Goal: Task Accomplishment & Management: Manage account settings

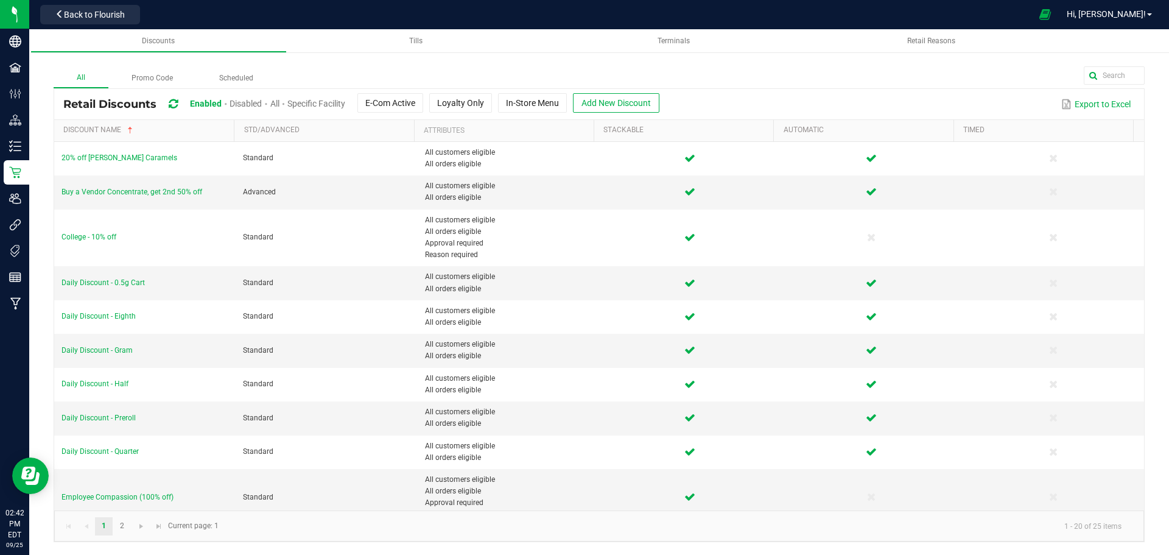
scroll to position [74, 0]
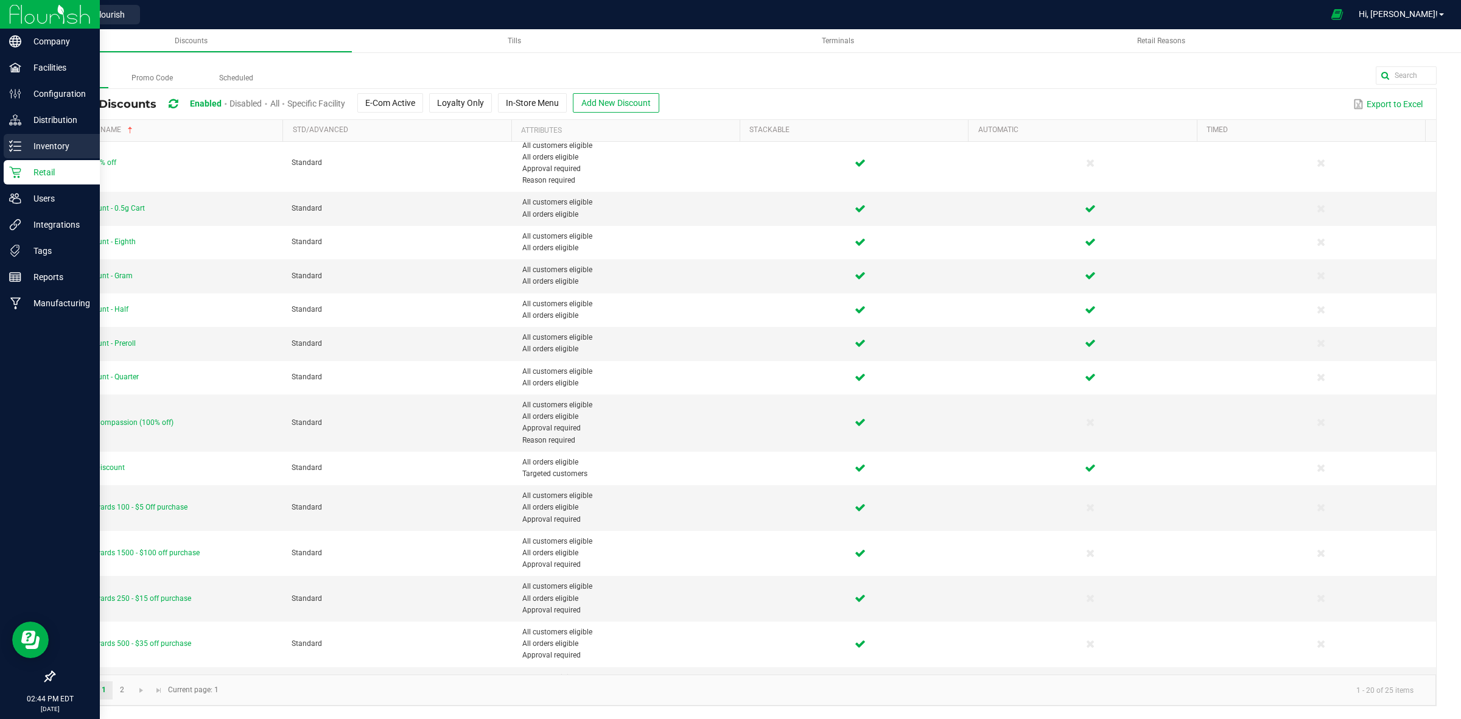
click at [41, 146] on p "Inventory" at bounding box center [57, 146] width 73 height 15
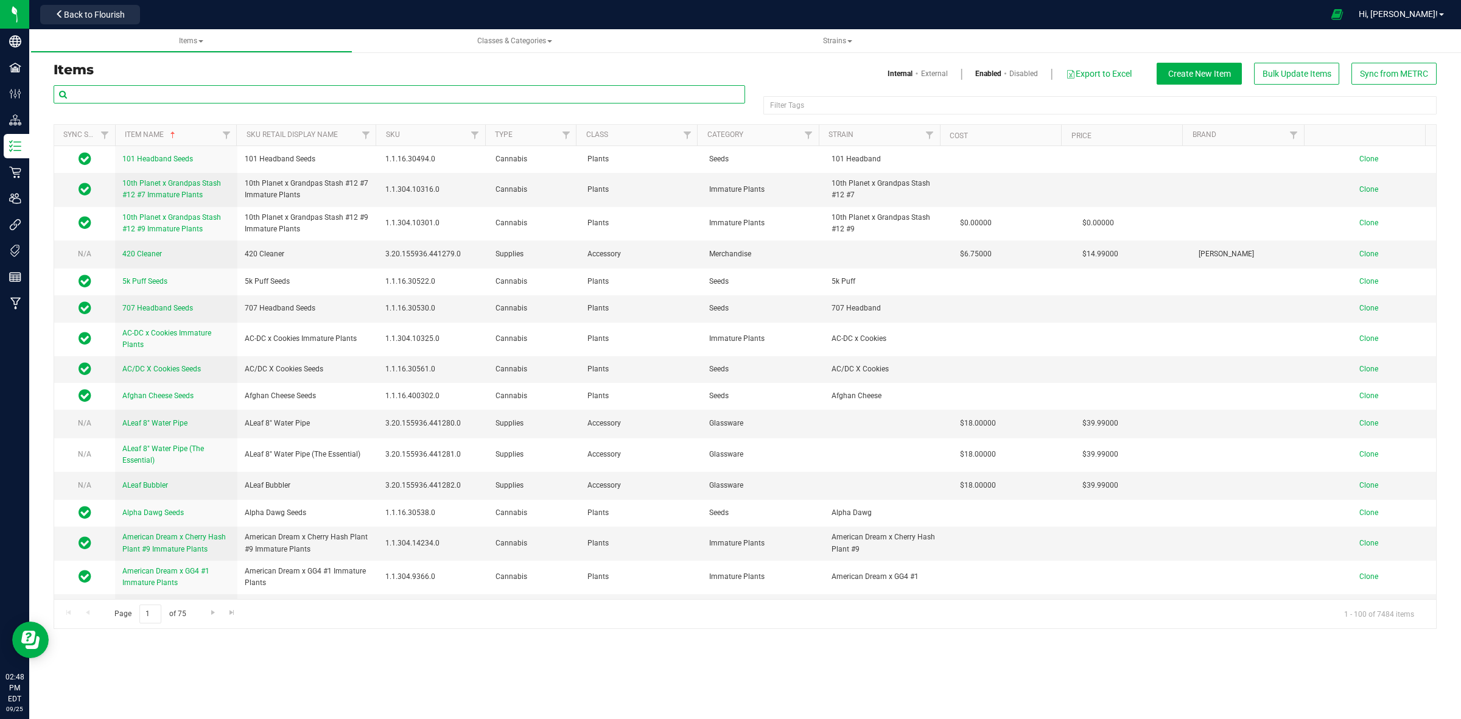
click at [100, 90] on input "text" at bounding box center [399, 94] width 691 height 18
paste input "1.117107.141662.515870.0"
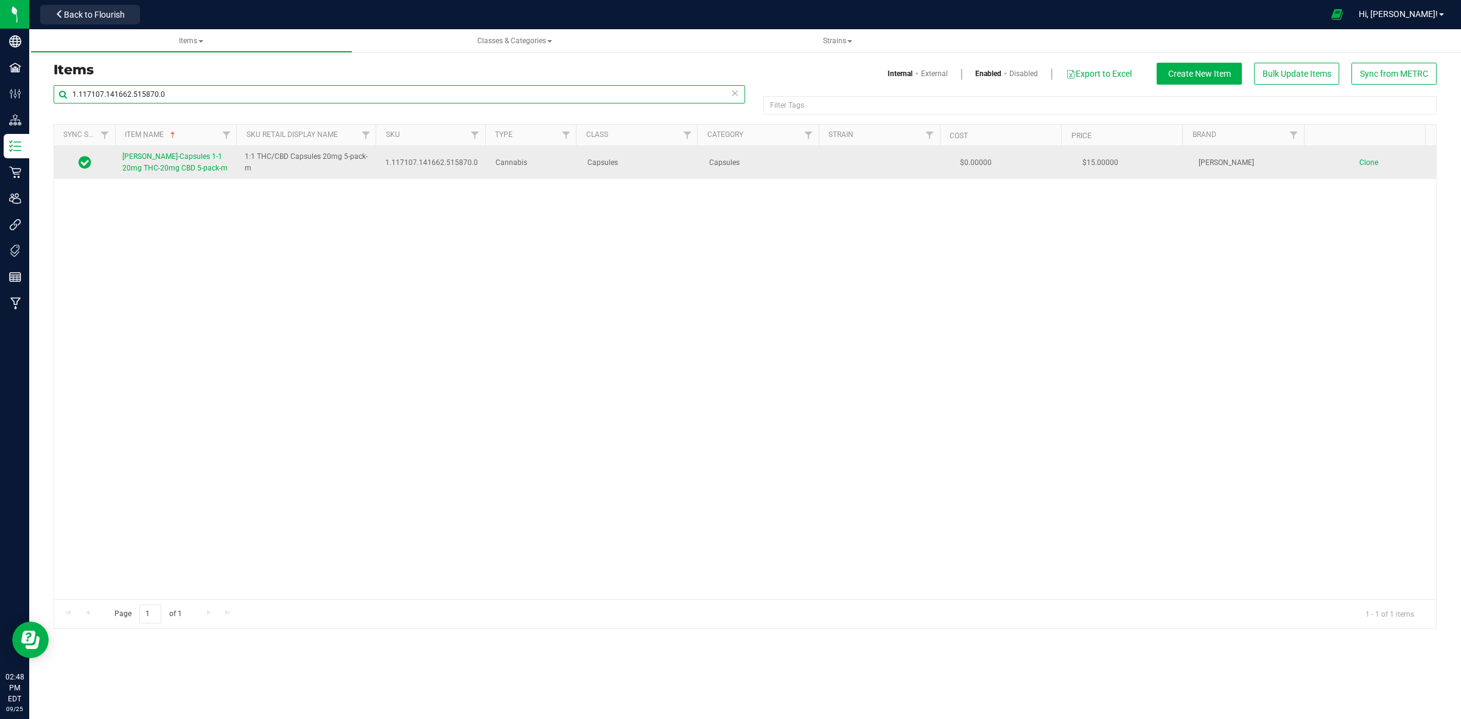
type input "1.117107.141662.515870.0"
click at [157, 168] on span "[PERSON_NAME]-Capsules 1-1 20mg THC-20mg CBD 5-pack-m" at bounding box center [174, 162] width 105 height 20
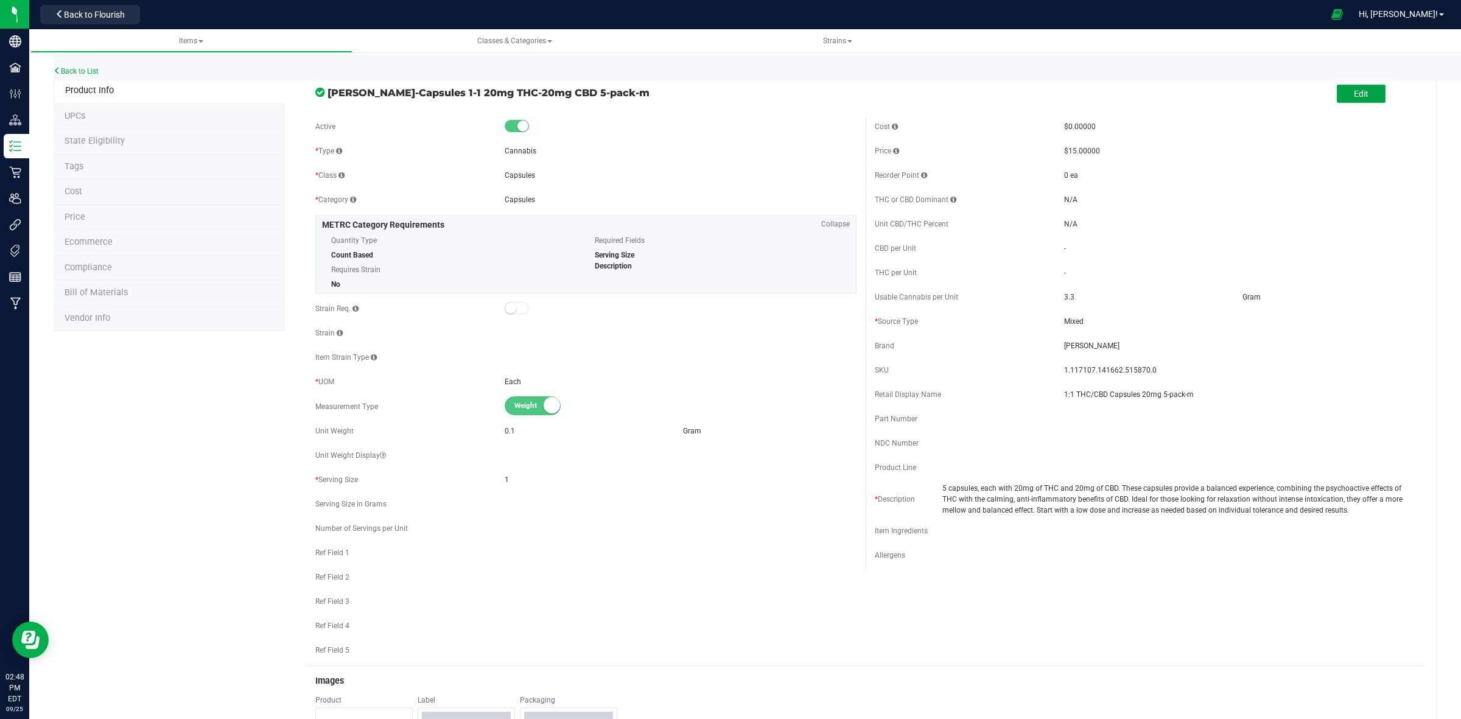
click at [1168, 102] on button "Edit" at bounding box center [1361, 94] width 49 height 18
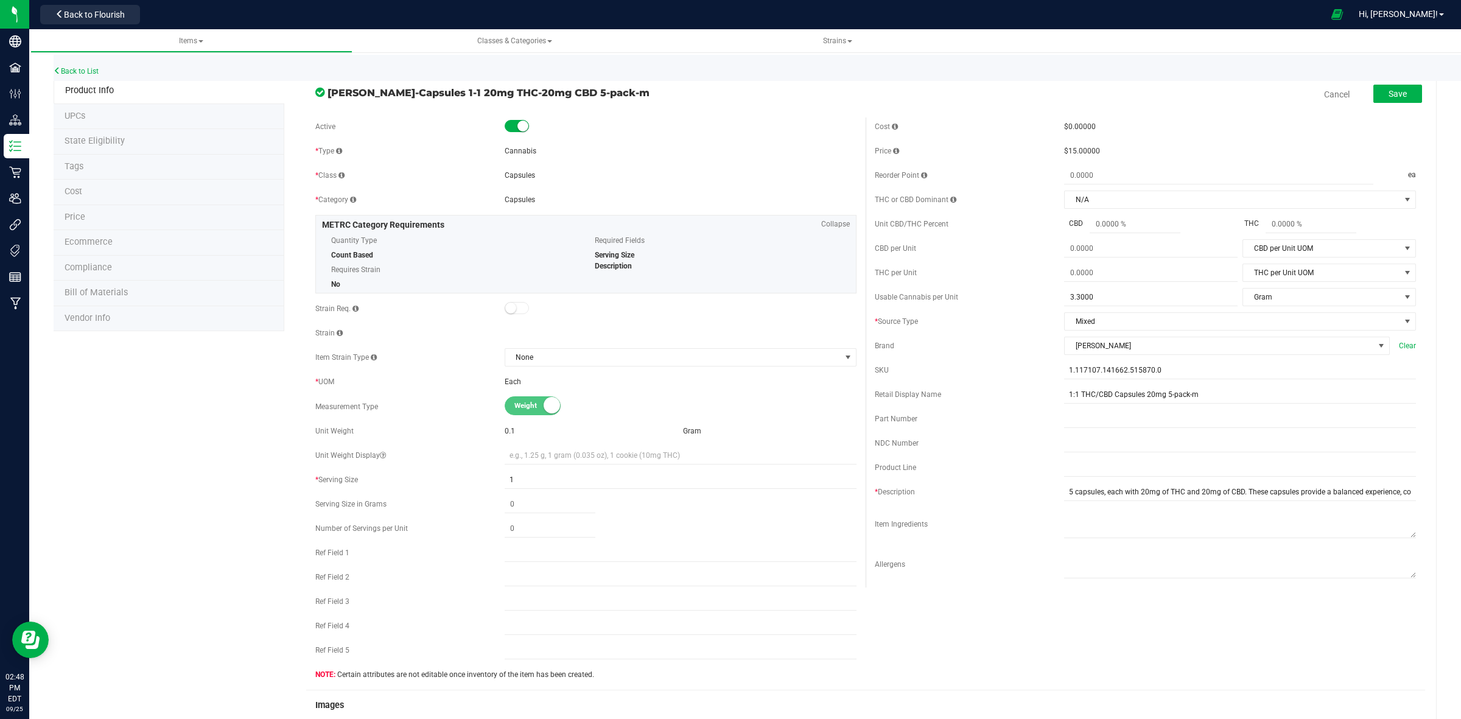
drag, startPoint x: 872, startPoint y: 343, endPoint x: 969, endPoint y: 343, distance: 97.4
click at [969, 343] on div "Brand" at bounding box center [969, 345] width 189 height 11
click at [1135, 349] on span "[PERSON_NAME]" at bounding box center [1219, 345] width 309 height 17
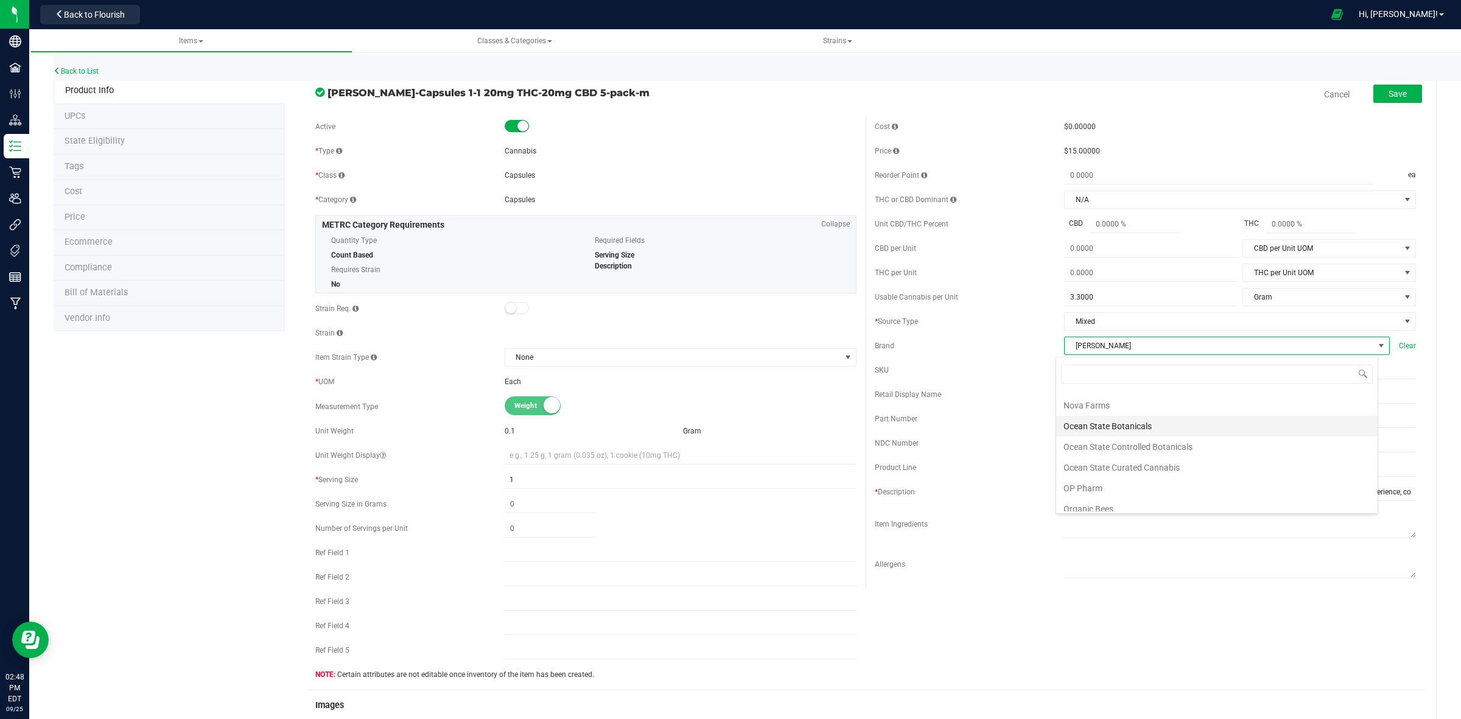
scroll to position [311, 0]
click at [1122, 341] on span "[PERSON_NAME]" at bounding box center [1219, 345] width 309 height 17
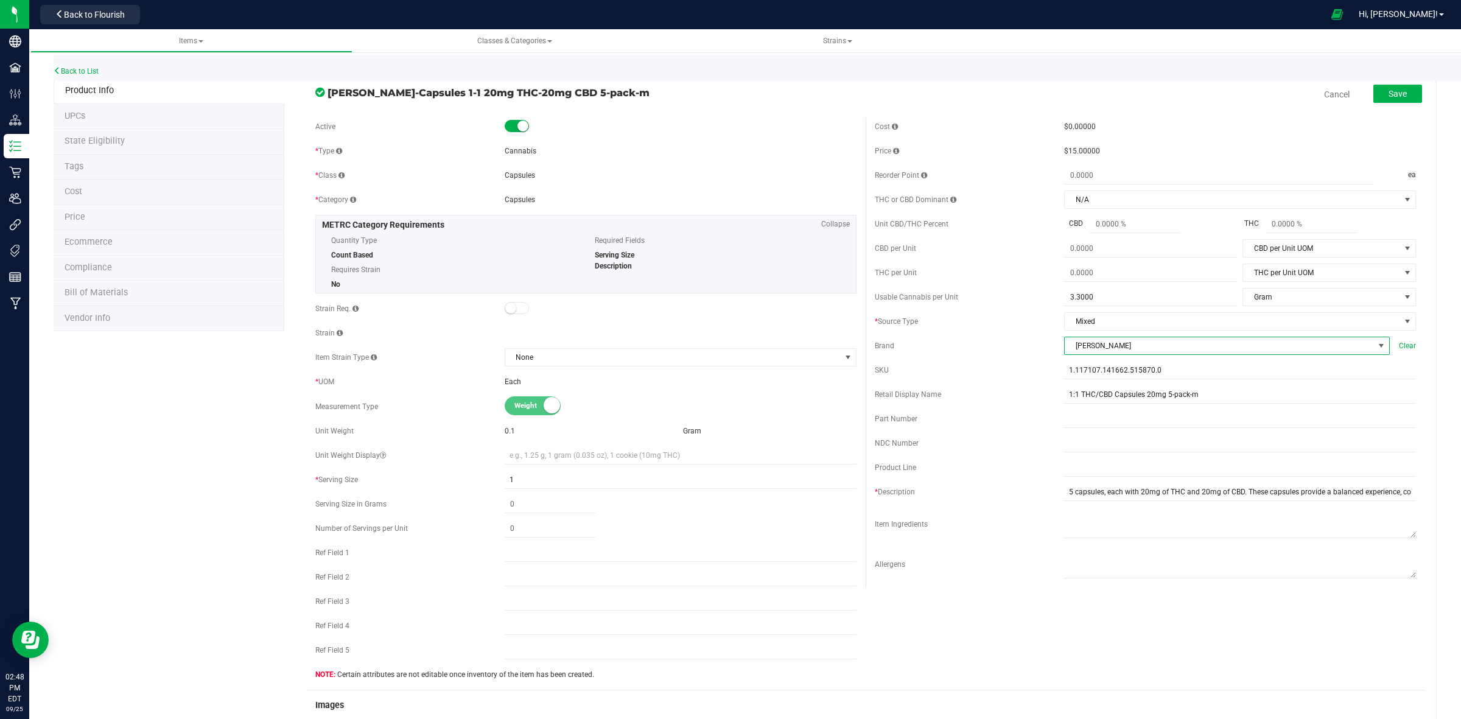
click at [1168, 354] on span at bounding box center [1381, 345] width 15 height 17
click at [1149, 347] on span "[PERSON_NAME]" at bounding box center [1219, 345] width 309 height 17
drag, startPoint x: 1029, startPoint y: 401, endPoint x: 1222, endPoint y: 397, distance: 193.0
click at [1168, 397] on div "Retail Display Name 1:1 THC/CBD Capsules 20mg 5-pack-m" at bounding box center [1145, 394] width 541 height 18
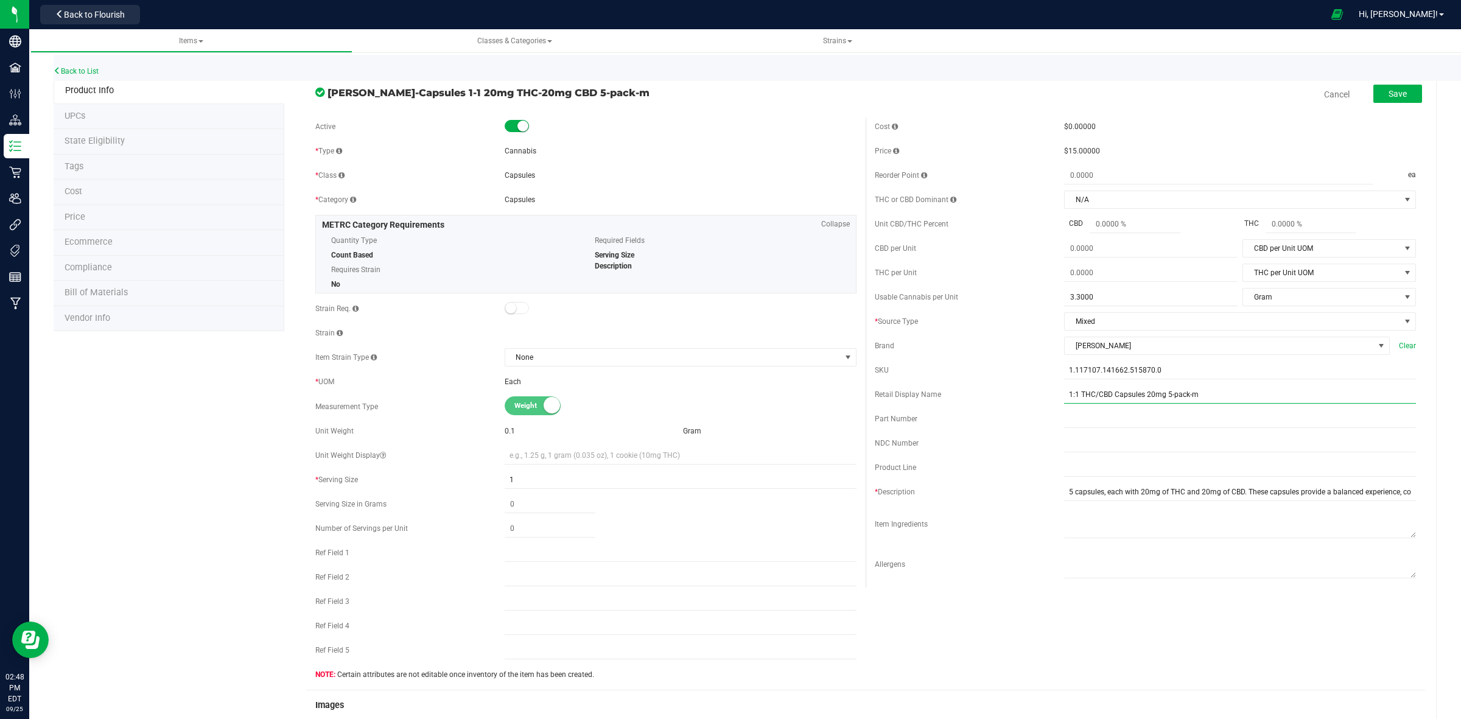
drag, startPoint x: 1222, startPoint y: 397, endPoint x: 964, endPoint y: 397, distance: 258.1
click at [964, 397] on div "Retail Display Name 1:1 THC/CBD Capsules 20mg 5-pack-m" at bounding box center [1145, 394] width 541 height 18
click at [953, 396] on div "Retail Display Name" at bounding box center [969, 394] width 189 height 11
click at [135, 220] on li "Price" at bounding box center [169, 218] width 231 height 26
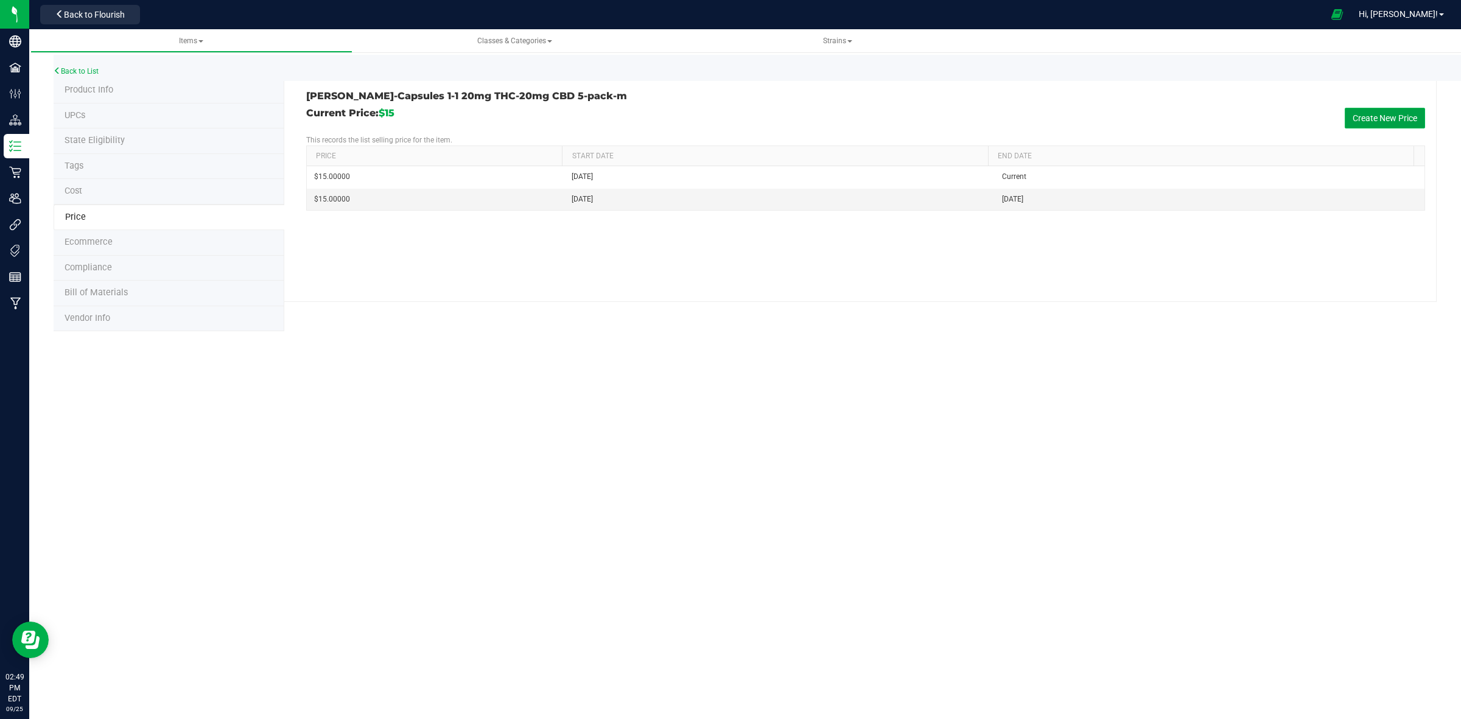
click at [1168, 114] on button "Create New Price" at bounding box center [1385, 118] width 80 height 21
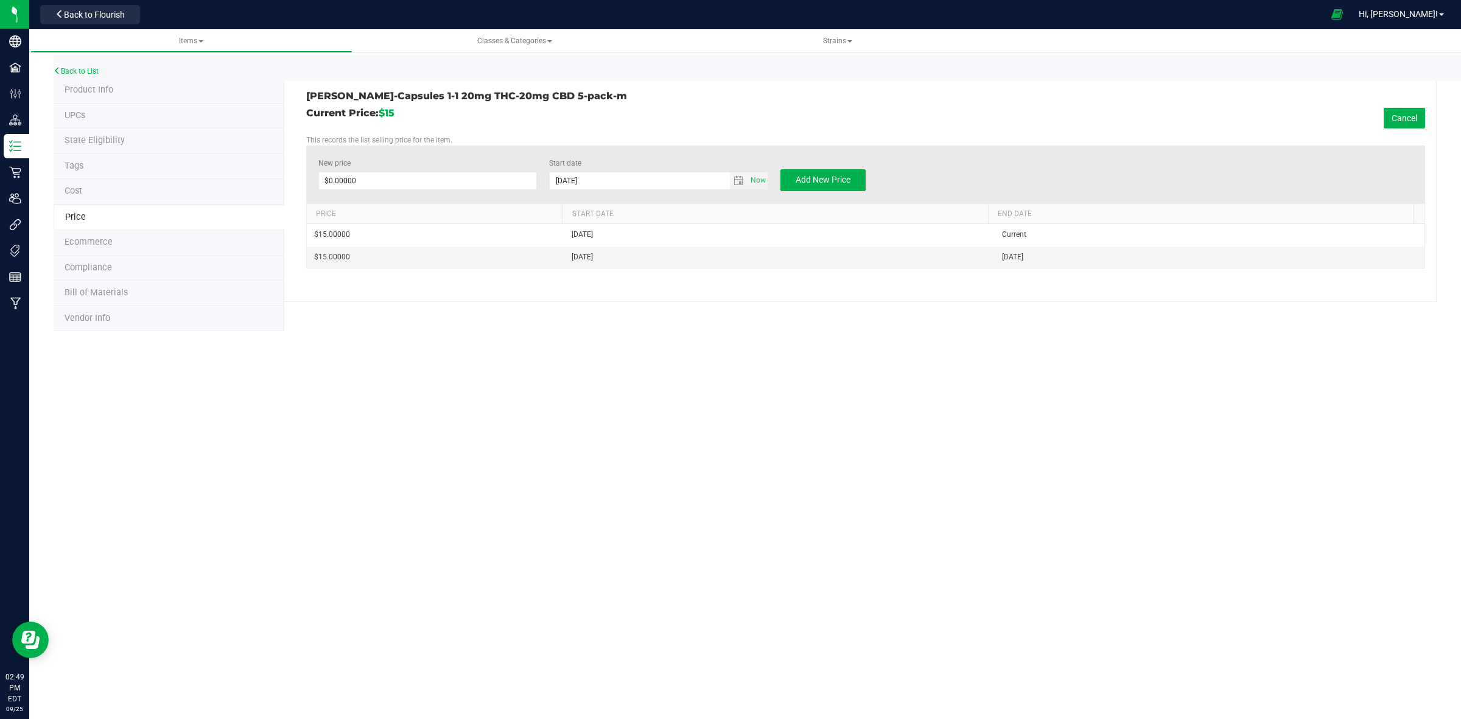
click at [177, 89] on li "Product Info" at bounding box center [169, 91] width 231 height 26
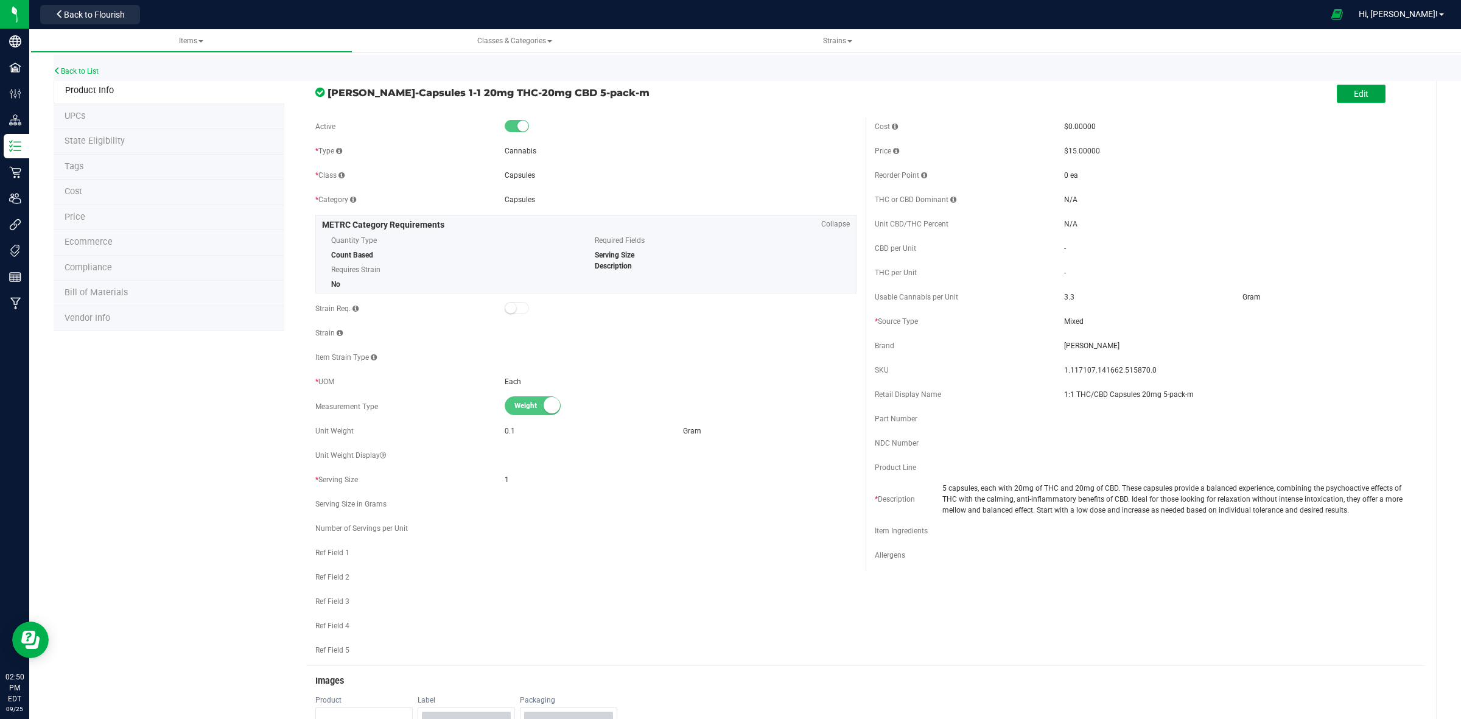
click at [1168, 99] on button "Edit" at bounding box center [1361, 94] width 49 height 18
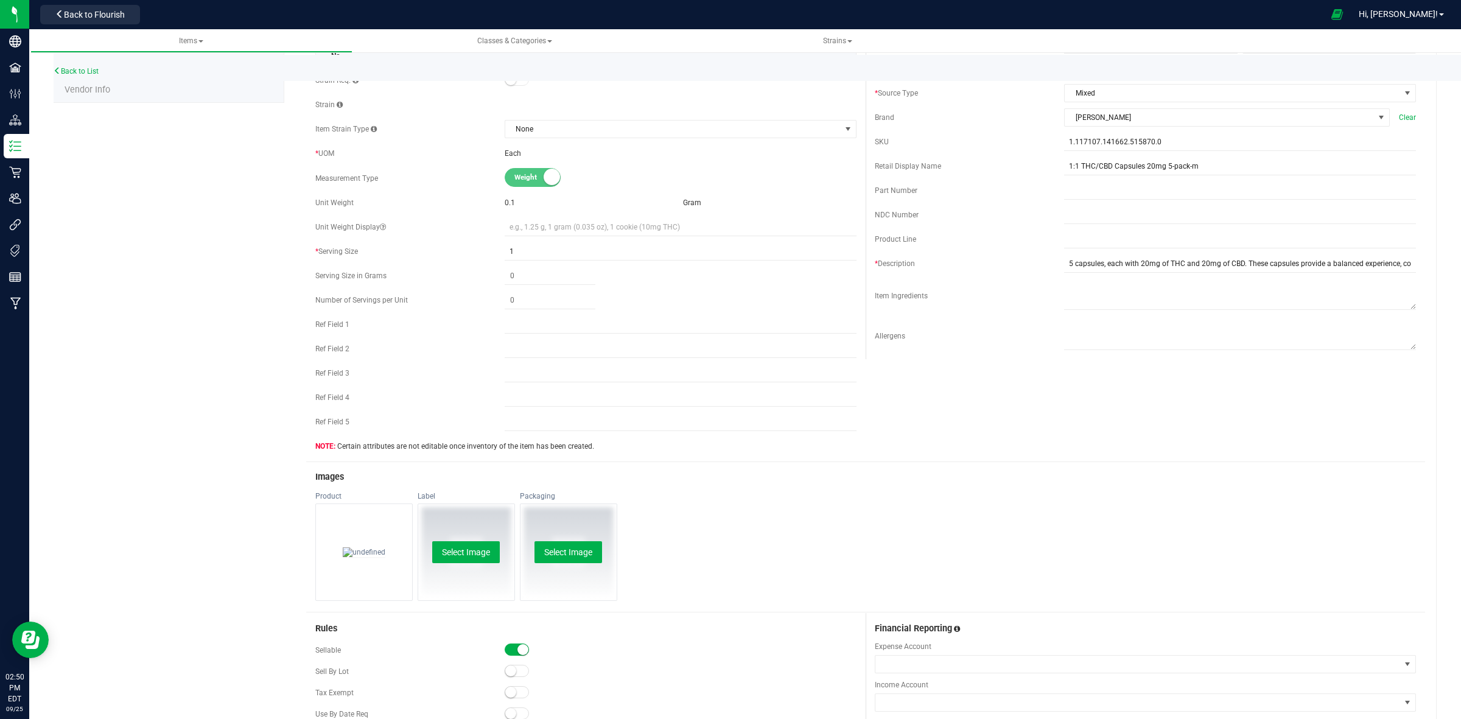
scroll to position [533, 0]
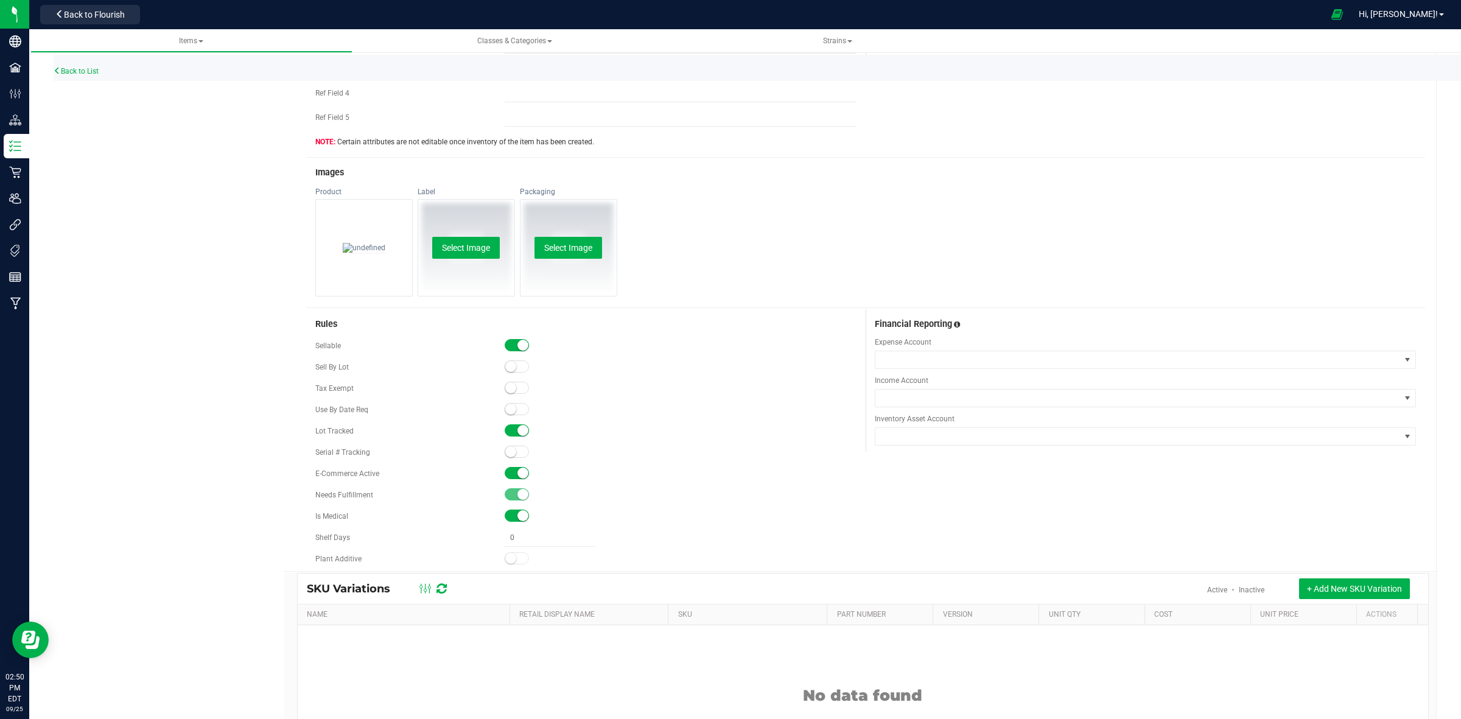
drag, startPoint x: 308, startPoint y: 344, endPoint x: 606, endPoint y: 350, distance: 297.7
click at [606, 350] on div "Rules Sellable Sell By Lot" at bounding box center [585, 440] width 559 height 262
click at [606, 350] on div at bounding box center [681, 346] width 352 height 12
drag, startPoint x: 309, startPoint y: 478, endPoint x: 583, endPoint y: 480, distance: 273.9
click at [583, 480] on div "Rules Sellable Sell By Lot" at bounding box center [585, 440] width 559 height 262
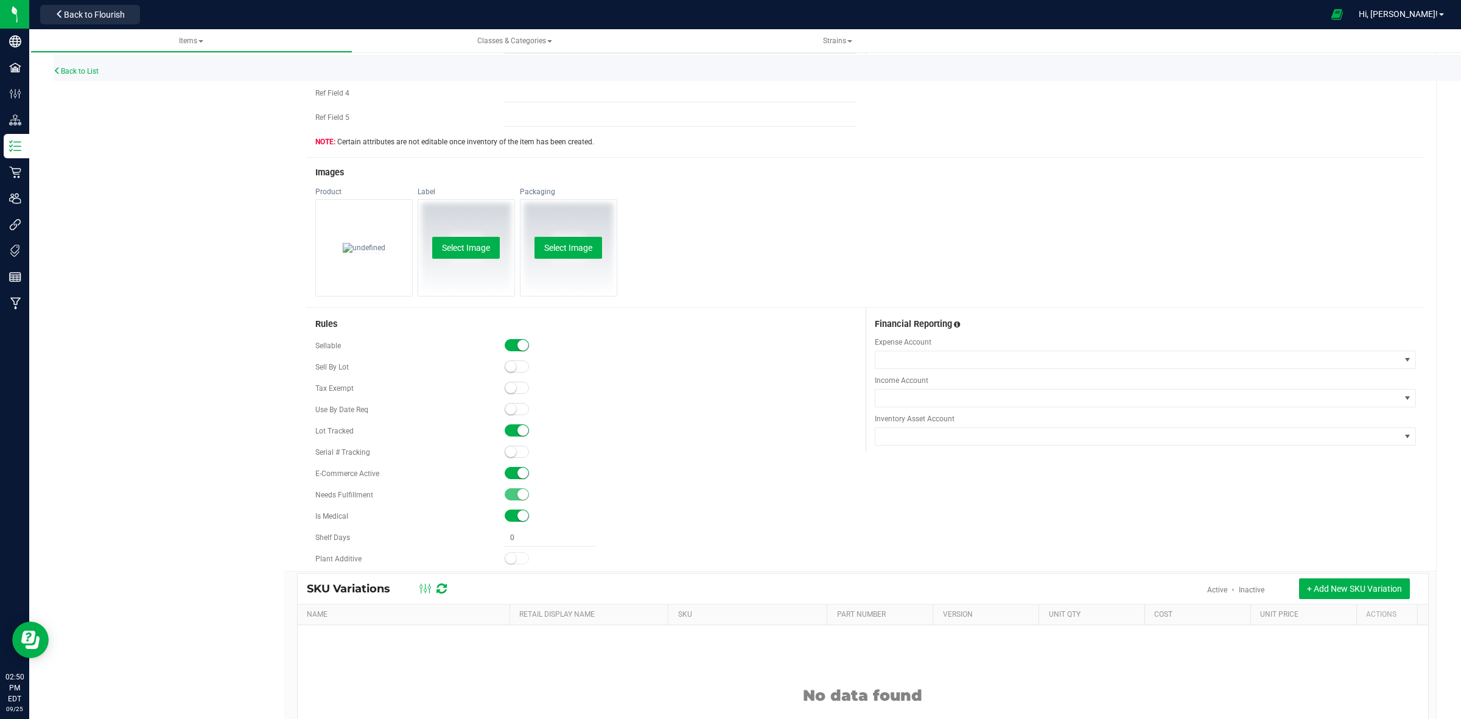
drag, startPoint x: 583, startPoint y: 480, endPoint x: 656, endPoint y: 453, distance: 78.2
click at [583, 480] on div at bounding box center [681, 473] width 352 height 12
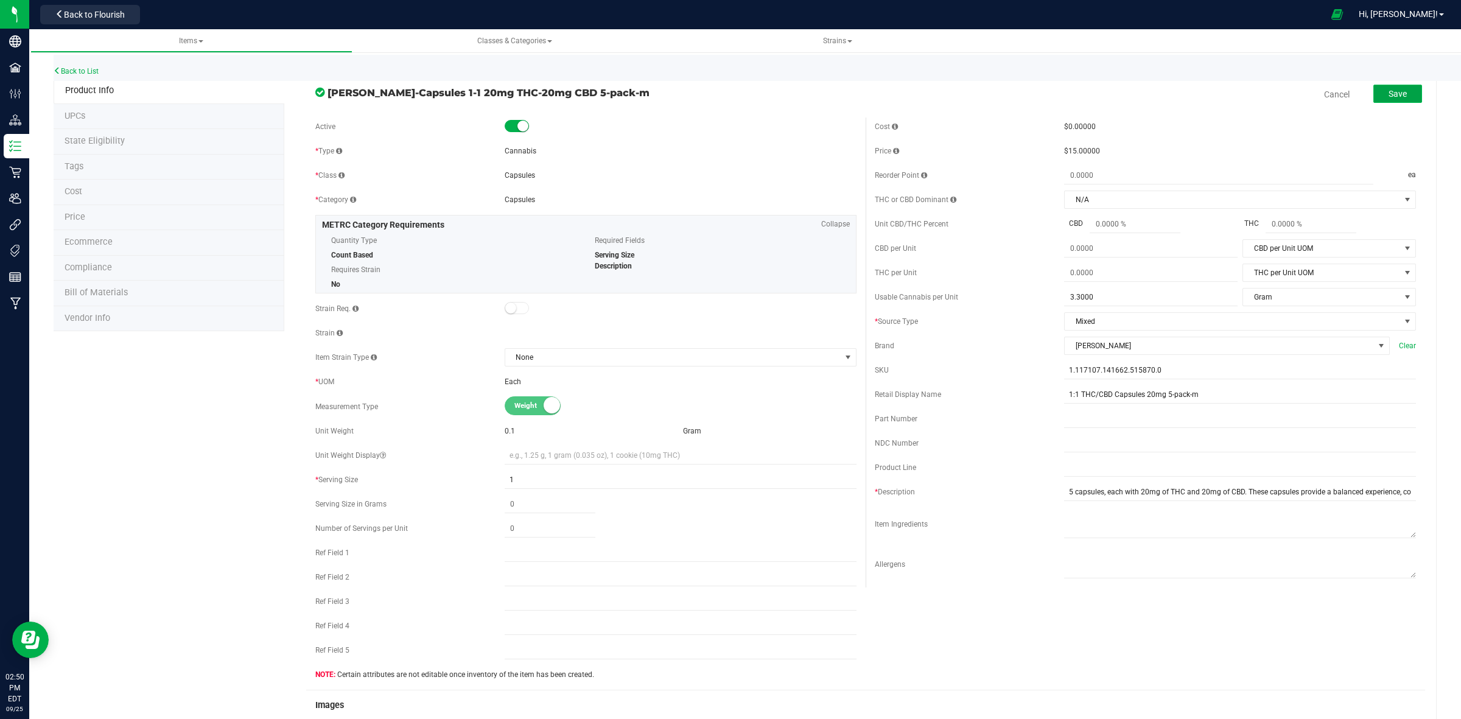
click at [1168, 97] on button "Save" at bounding box center [1397, 94] width 49 height 18
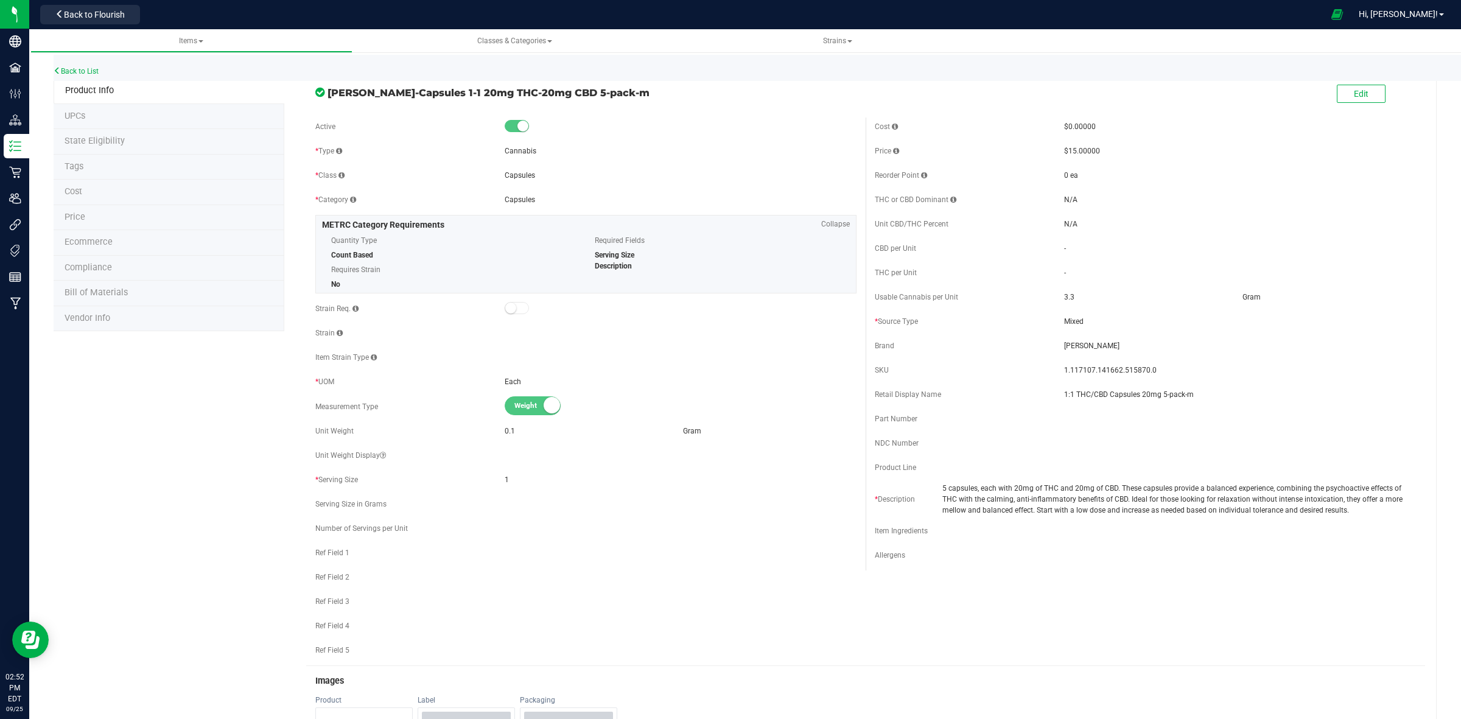
drag, startPoint x: 491, startPoint y: 149, endPoint x: 553, endPoint y: 190, distance: 73.8
click at [553, 190] on div "Active * Type Cannabis * Class Capsules * Category" at bounding box center [585, 391] width 559 height 548
click at [553, 191] on div "* Category Capsules" at bounding box center [585, 200] width 541 height 18
click at [93, 71] on link "Back to List" at bounding box center [76, 71] width 45 height 9
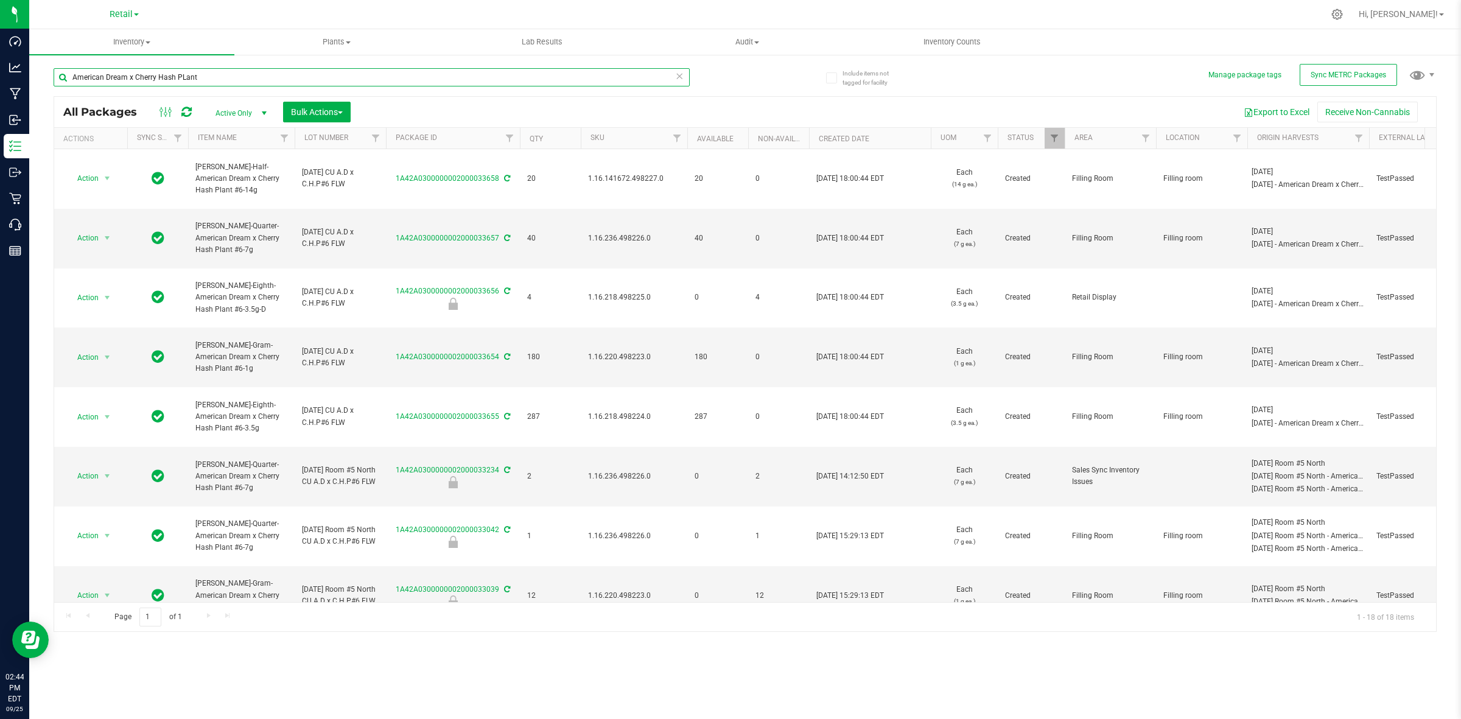
click at [172, 79] on input "American Dream x Cherry Hash PLant" at bounding box center [372, 77] width 636 height 18
paste input "1A42A030000070A000003716"
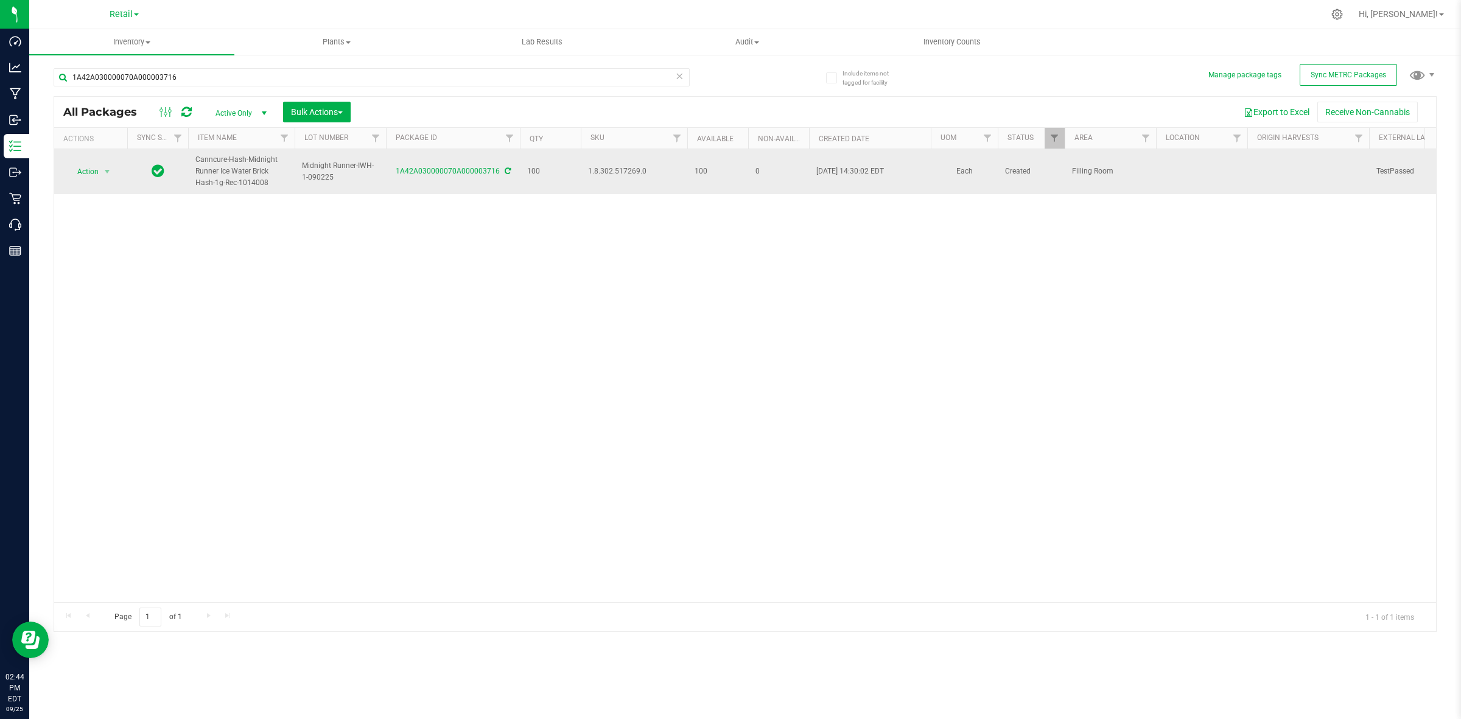
drag, startPoint x: 583, startPoint y: 177, endPoint x: 667, endPoint y: 174, distance: 83.4
click at [667, 174] on td "1.8.302.517269.0" at bounding box center [634, 171] width 107 height 45
copy span "1.8.302.517269.0"
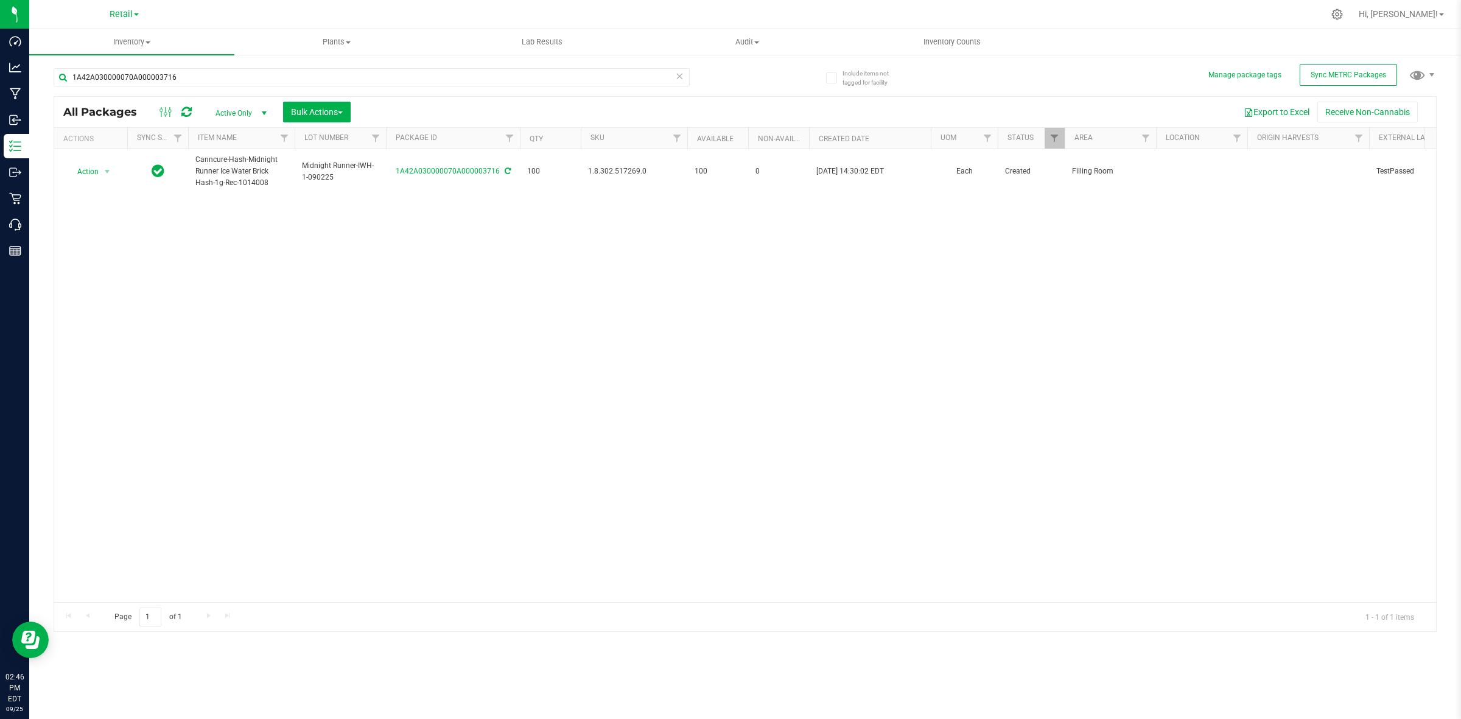
click at [969, 286] on div "Action Action Adjust qty Create package Edit attributes Global inventory Locate…" at bounding box center [745, 375] width 1382 height 453
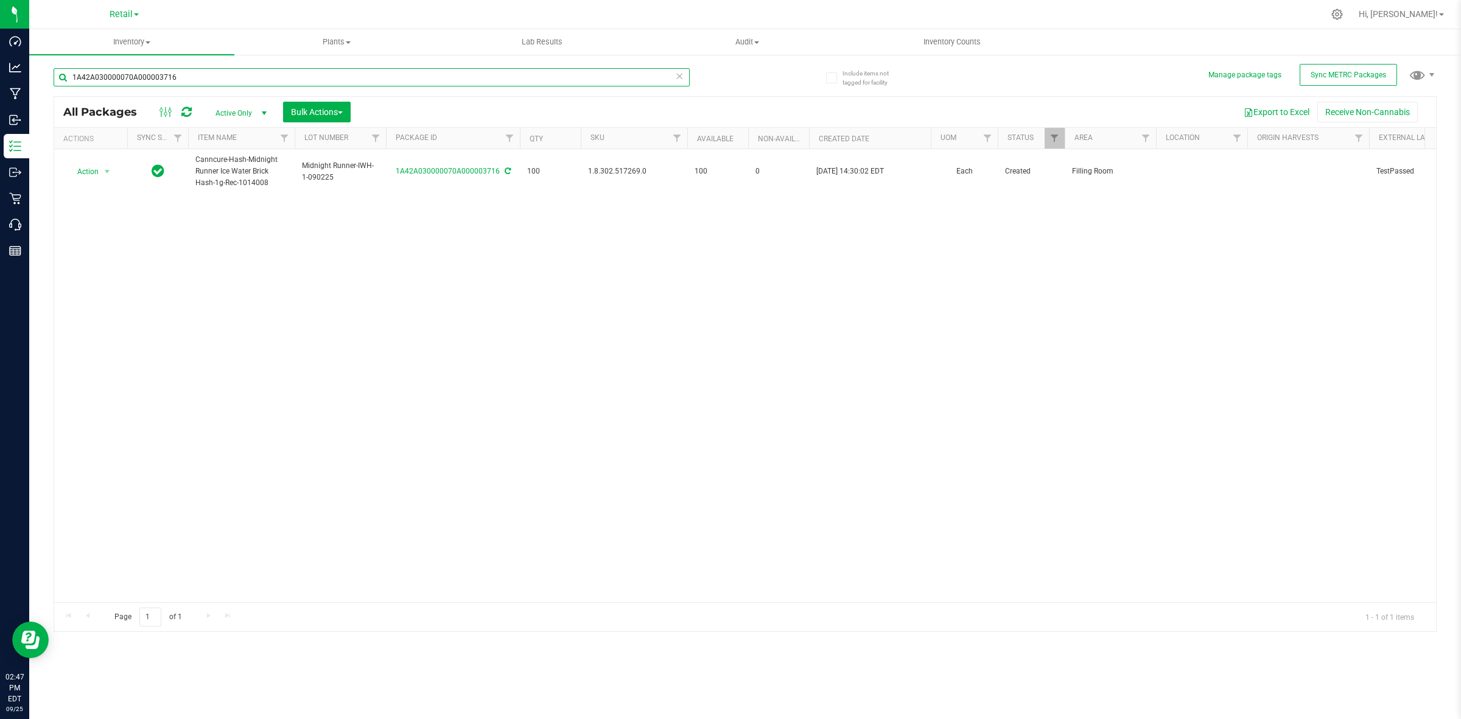
click at [163, 80] on input "1A42A030000070A000003716" at bounding box center [372, 77] width 636 height 18
paste input ".117107.141662.515870.0"
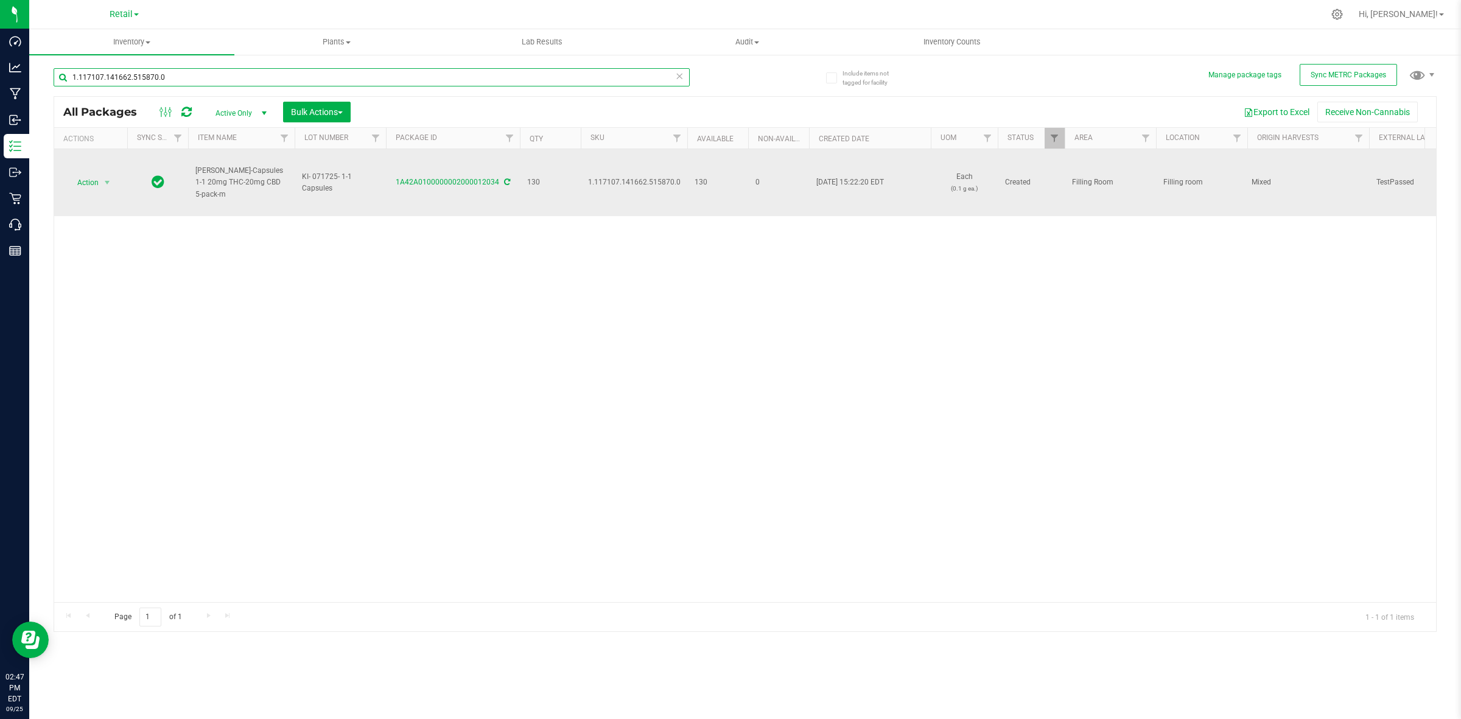
type input "1.117107.141662.515870.0"
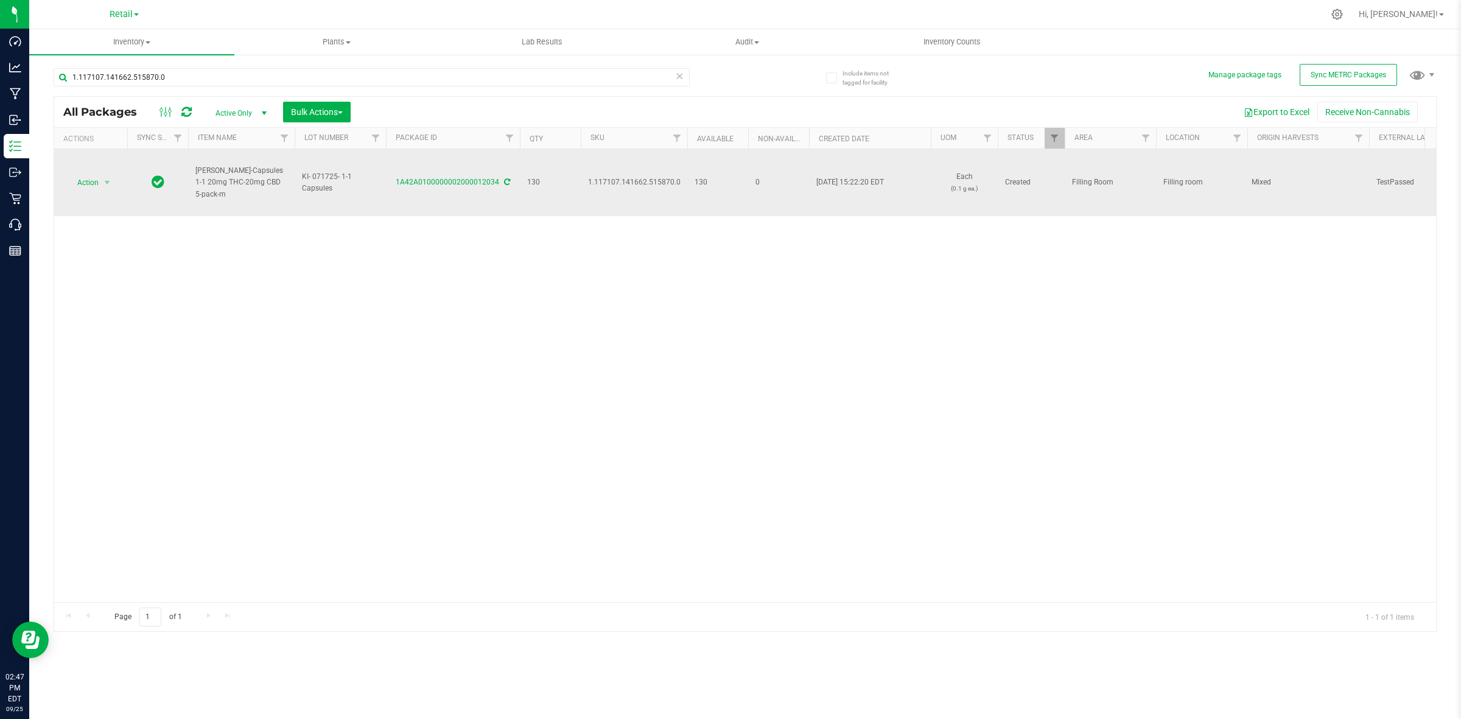
click at [1097, 181] on span "Filling Room" at bounding box center [1110, 183] width 77 height 12
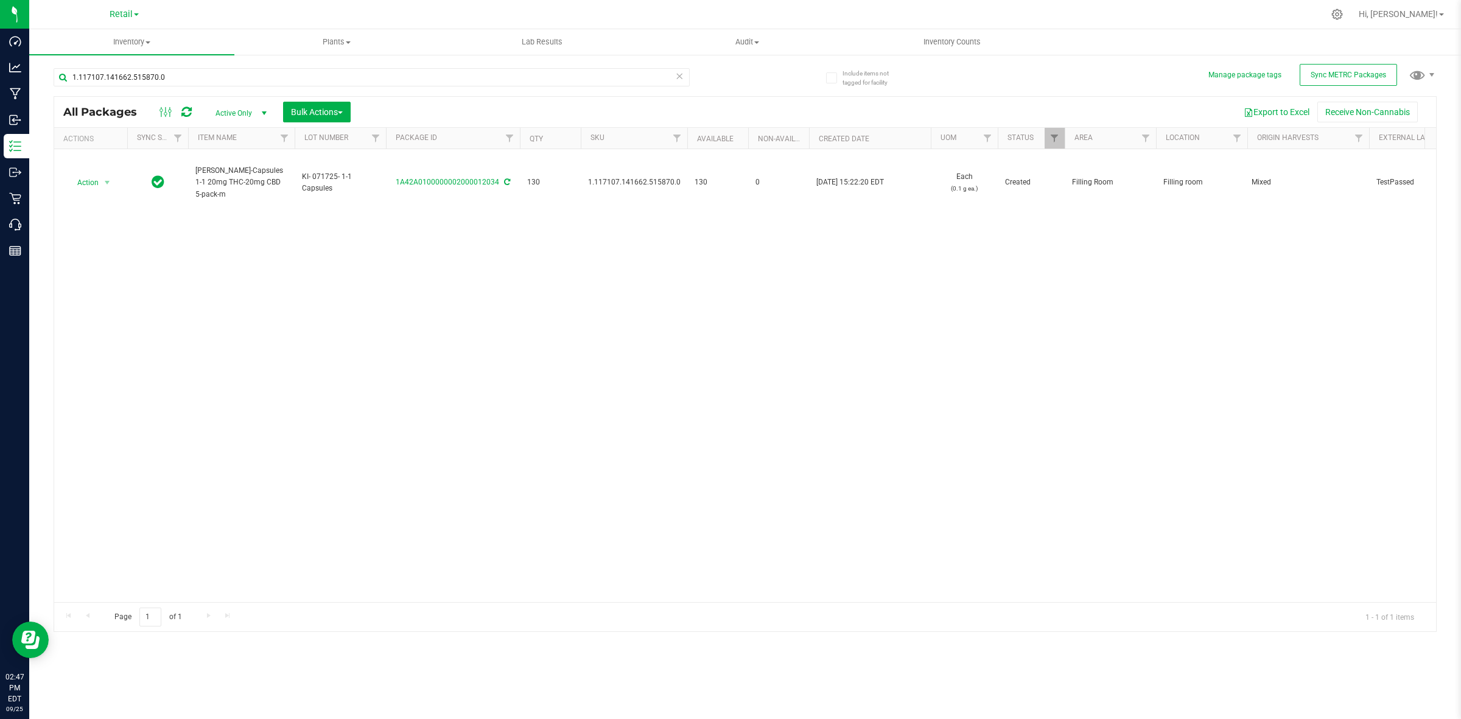
click at [1038, 245] on div "Action Action Adjust qty Create package Edit attributes Global inventory Locate…" at bounding box center [745, 375] width 1382 height 453
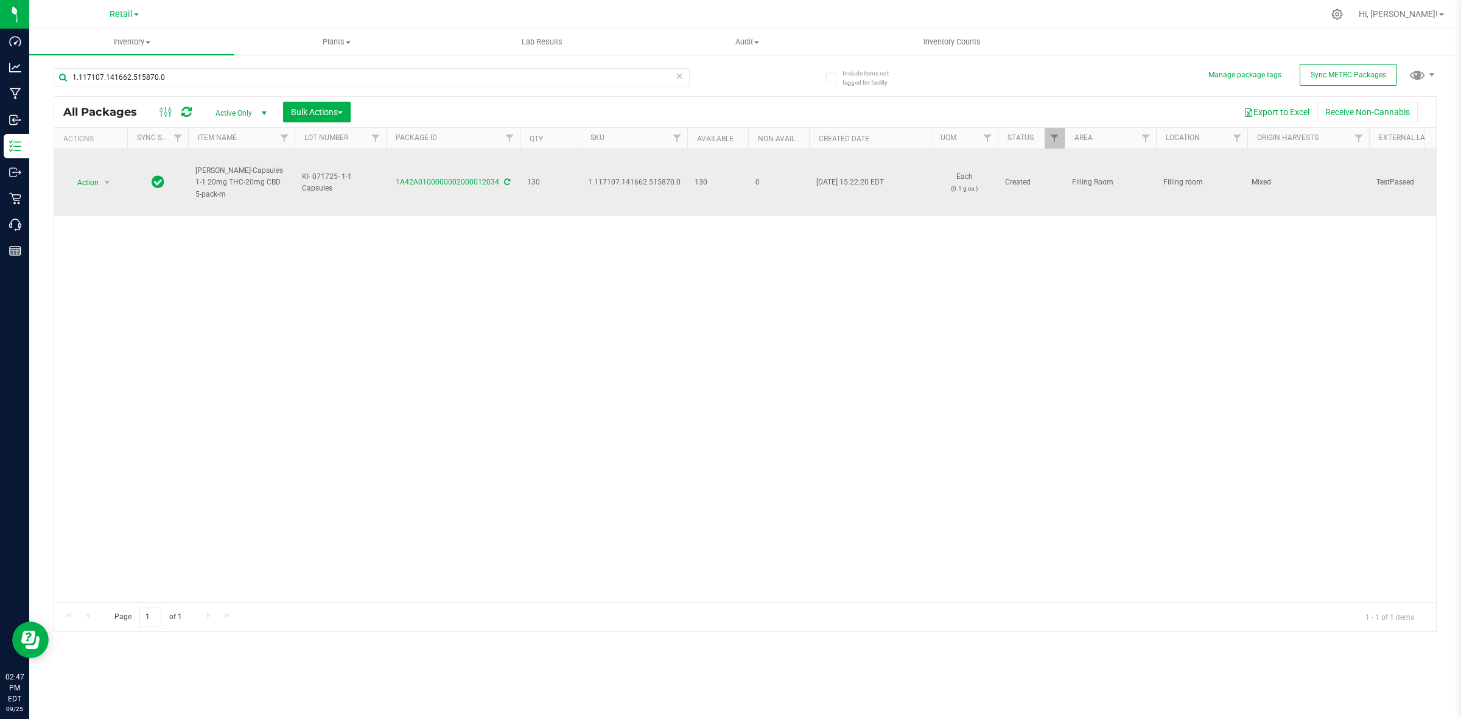
drag, startPoint x: 1072, startPoint y: 184, endPoint x: 1216, endPoint y: 181, distance: 144.3
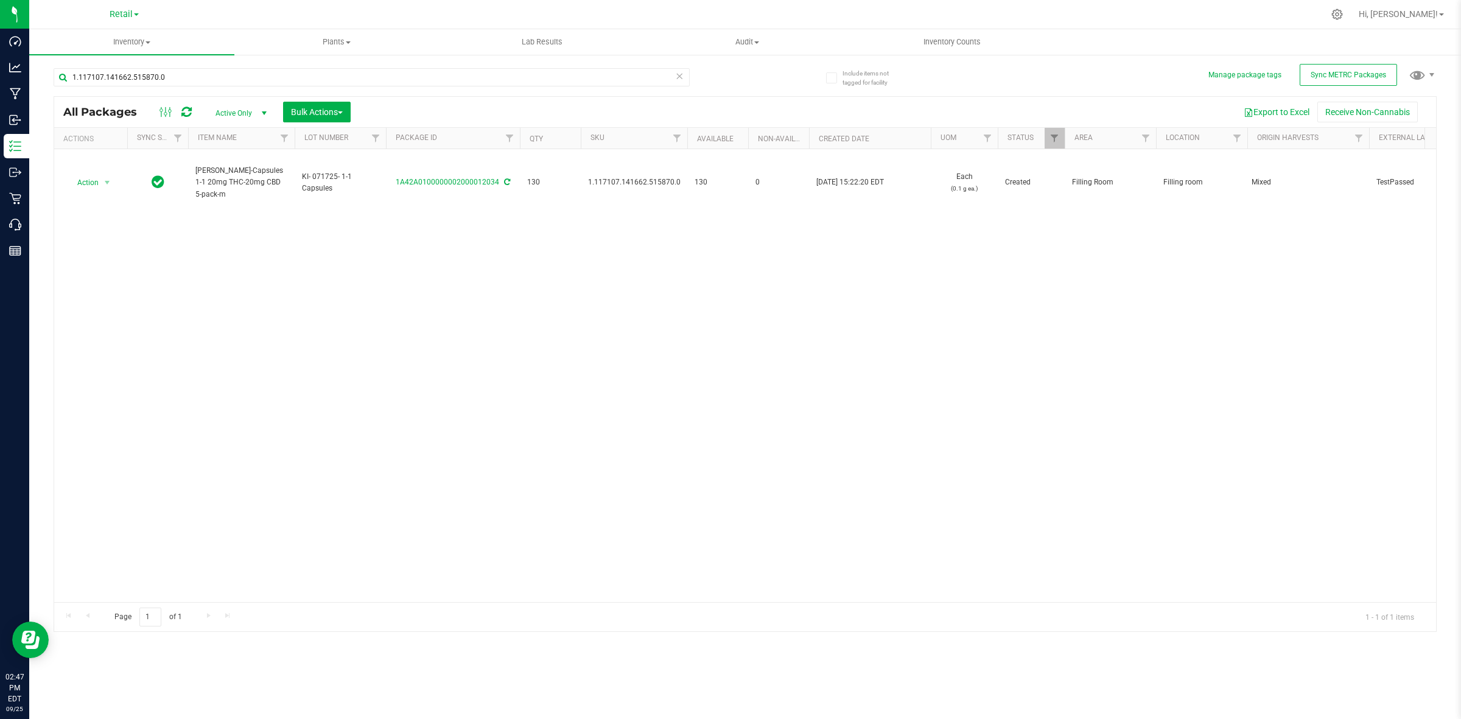
click at [598, 423] on div "Action Action Adjust qty Create package Edit attributes Global inventory Locate…" at bounding box center [745, 375] width 1382 height 453
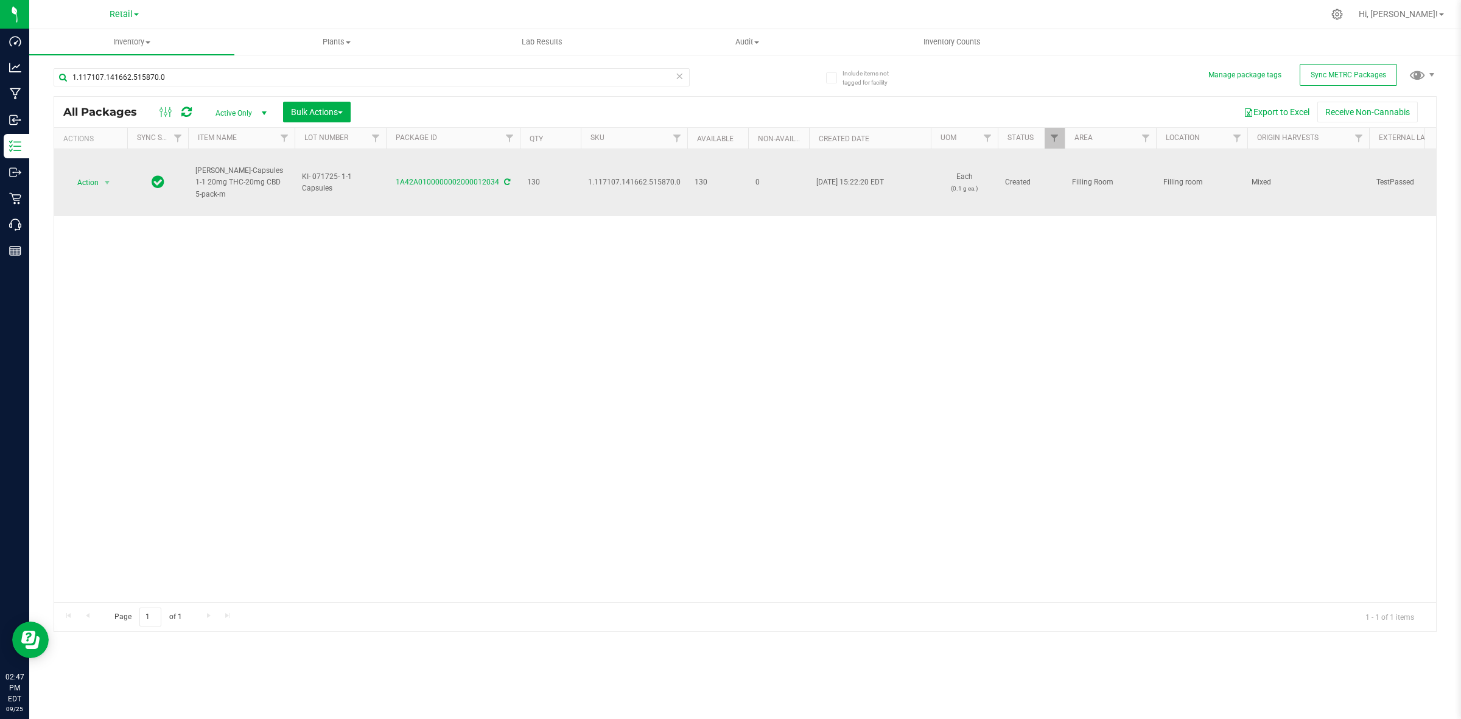
click at [97, 194] on td "Action Action Adjust qty Create package Edit attributes Global inventory Locate…" at bounding box center [90, 182] width 73 height 67
click at [108, 187] on span "select" at bounding box center [107, 183] width 10 height 10
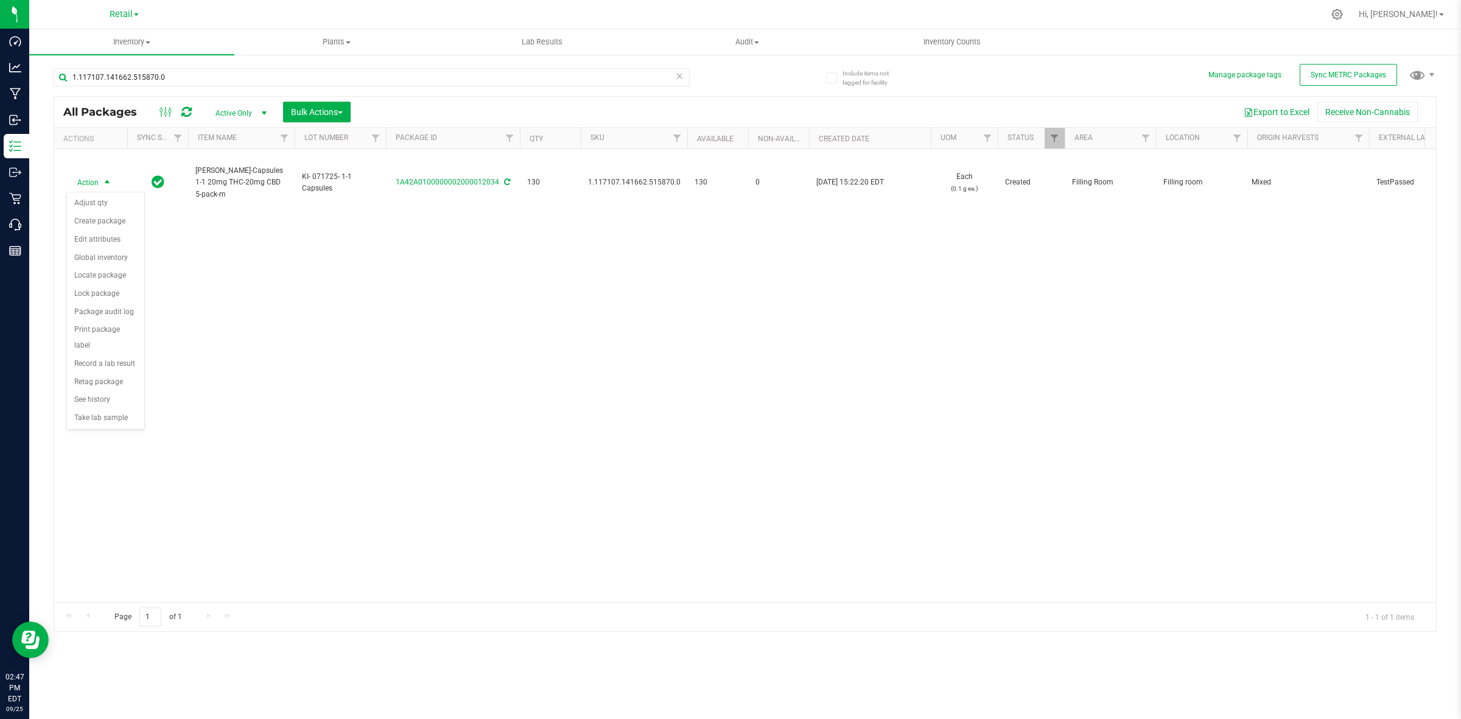
click at [586, 277] on div "Action Action Adjust qty Create package Edit attributes Global inventory Locate…" at bounding box center [745, 375] width 1382 height 453
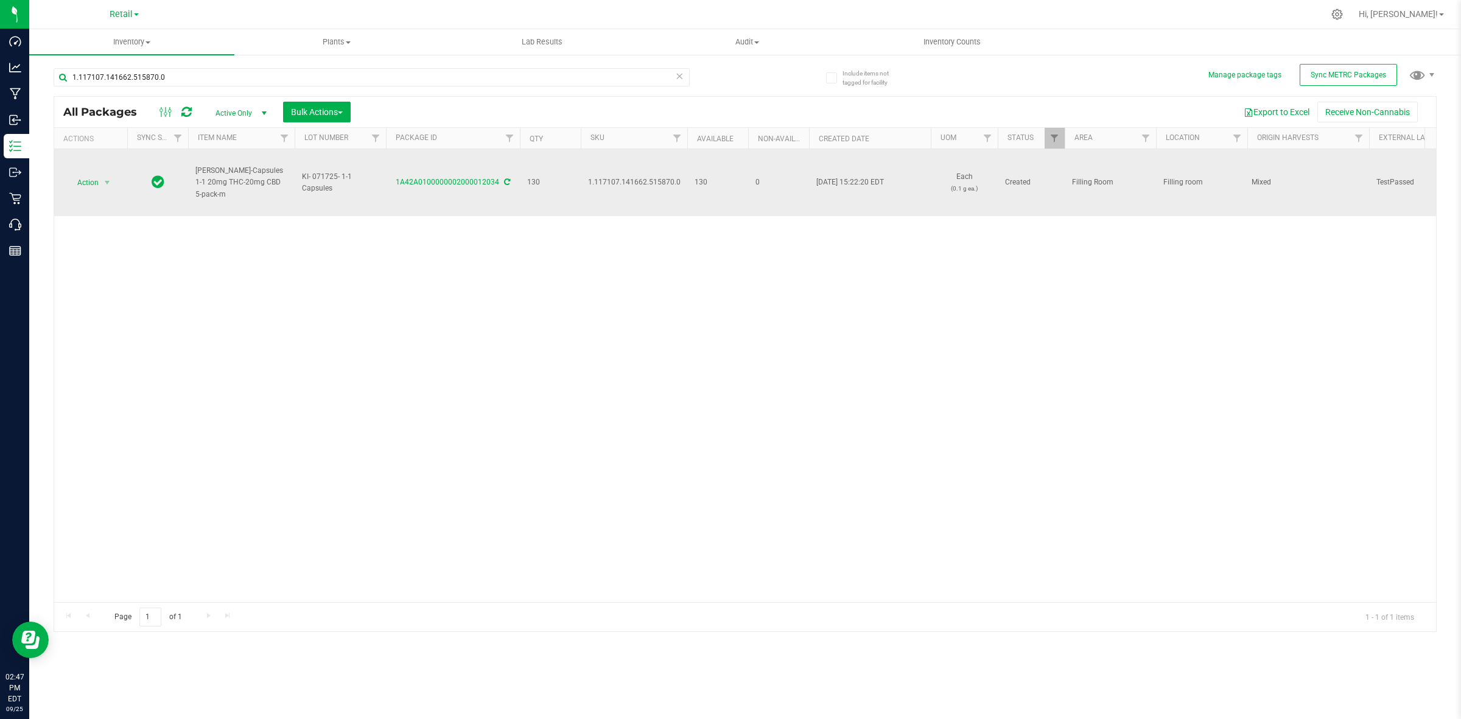
click at [640, 180] on span "1.117107.141662.515870.0" at bounding box center [634, 183] width 93 height 12
copy span "1.117107.141662.515870.0"
